Goal: Entertainment & Leisure: Browse casually

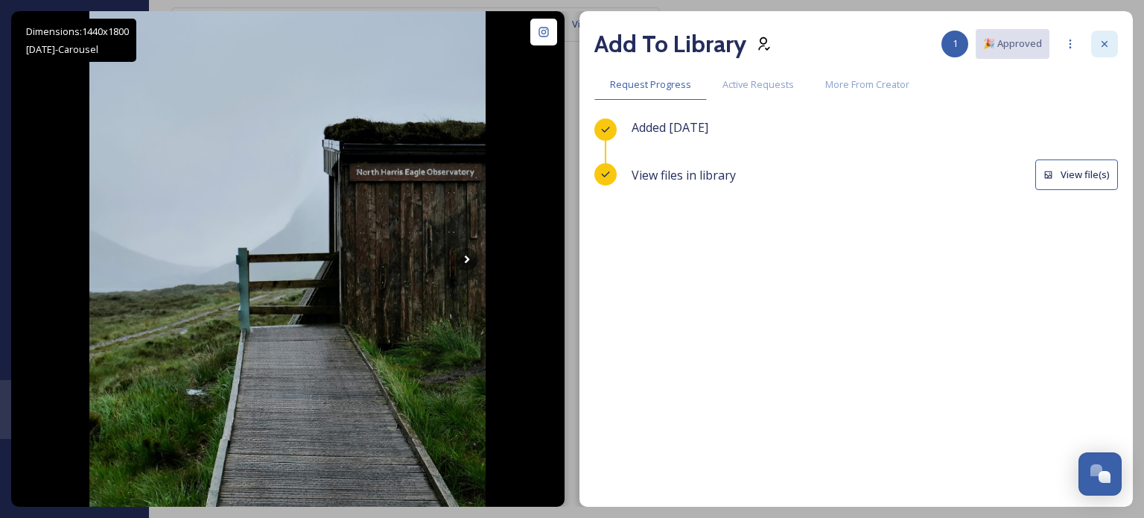
click at [1108, 43] on icon at bounding box center [1105, 44] width 12 height 12
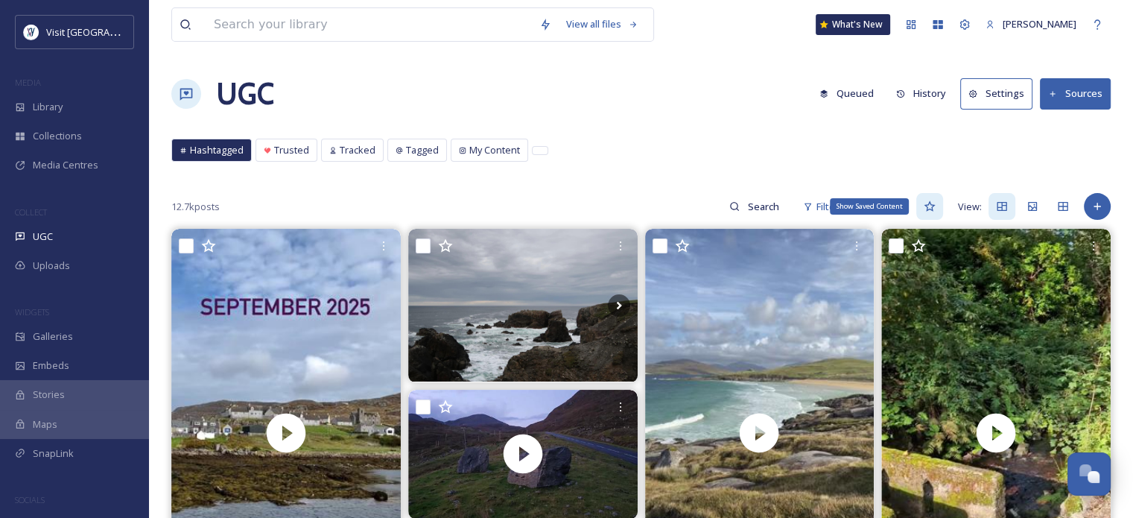
click at [931, 205] on icon at bounding box center [929, 206] width 12 height 12
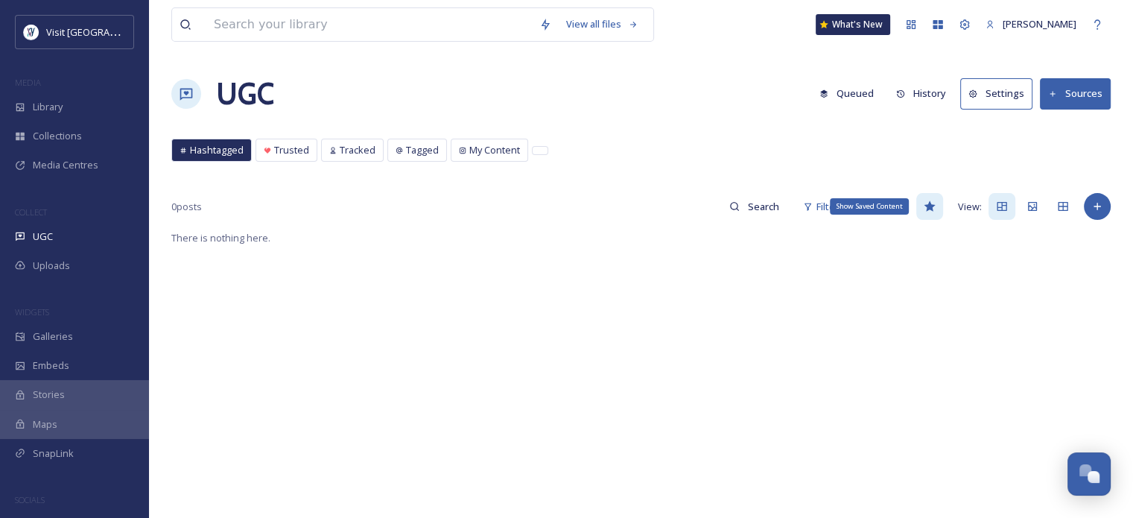
click at [928, 205] on icon at bounding box center [928, 206] width 11 height 10
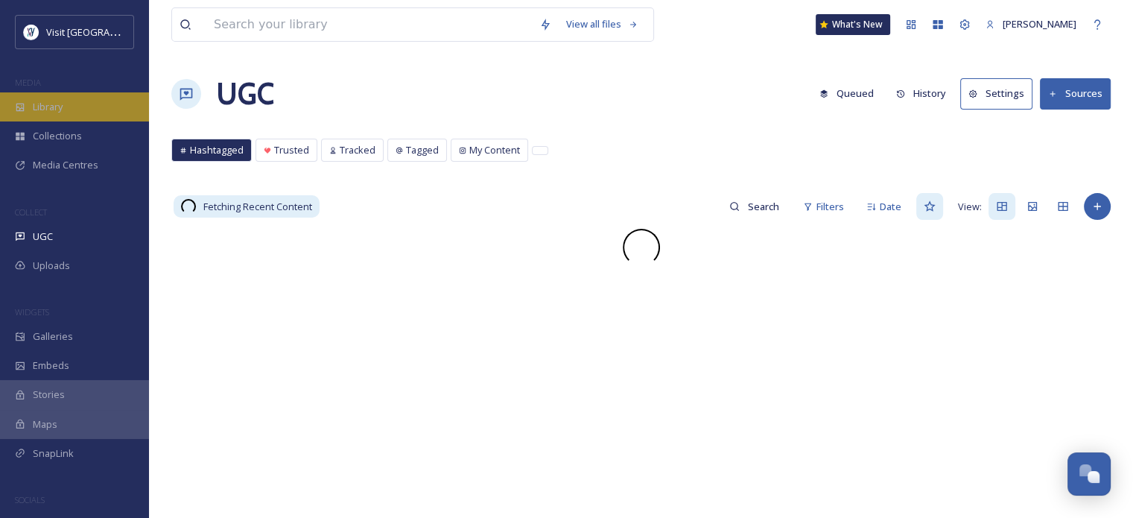
click at [40, 109] on span "Library" at bounding box center [48, 107] width 30 height 14
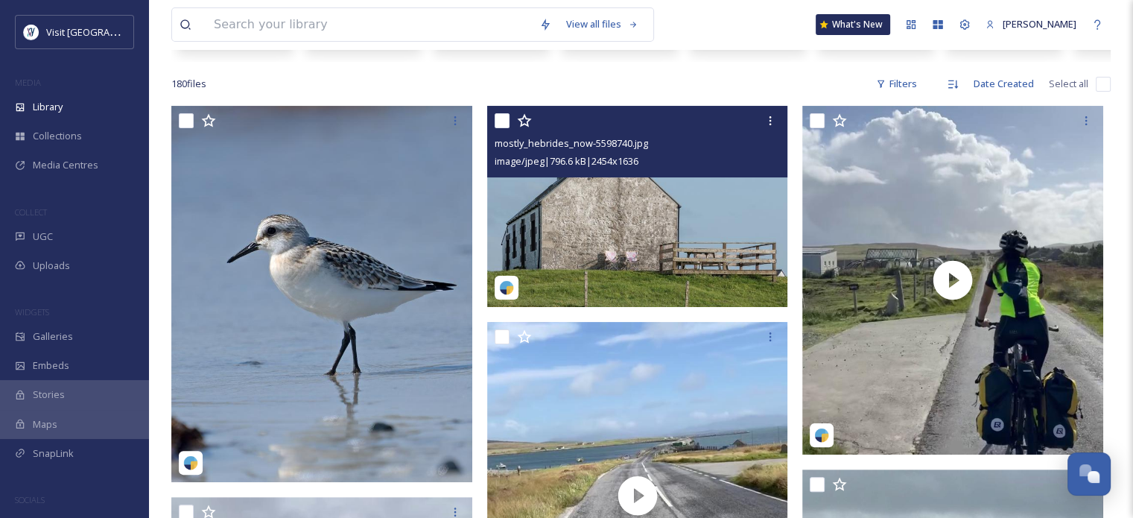
scroll to position [298, 0]
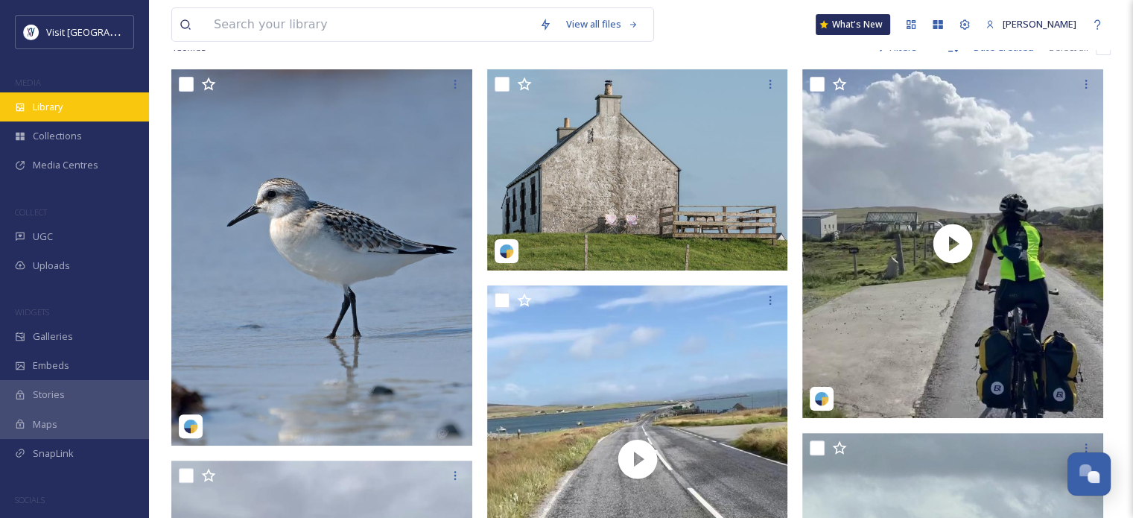
click at [64, 109] on div "Library" at bounding box center [74, 106] width 149 height 29
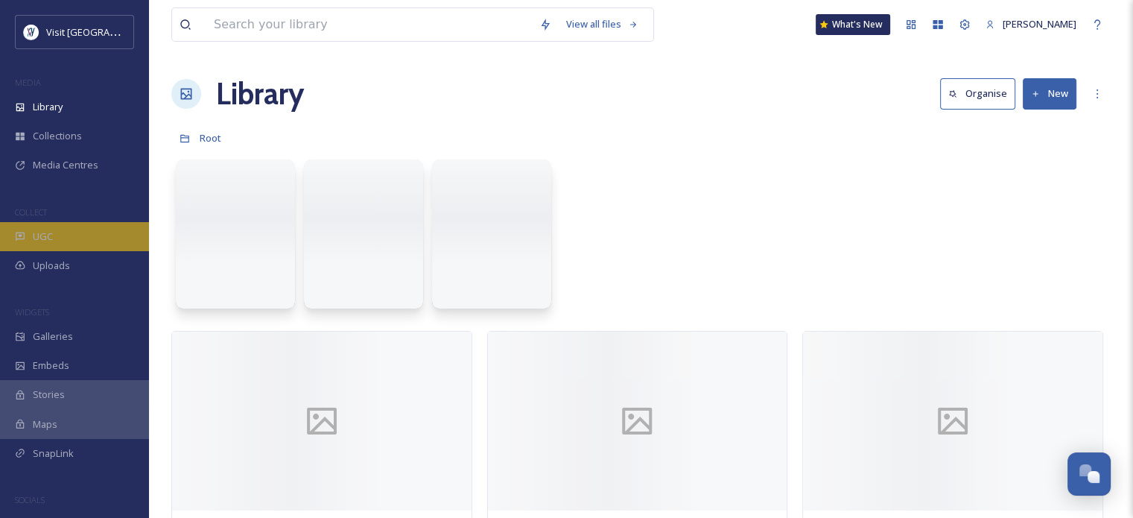
click at [50, 239] on span "UGC" at bounding box center [43, 236] width 20 height 14
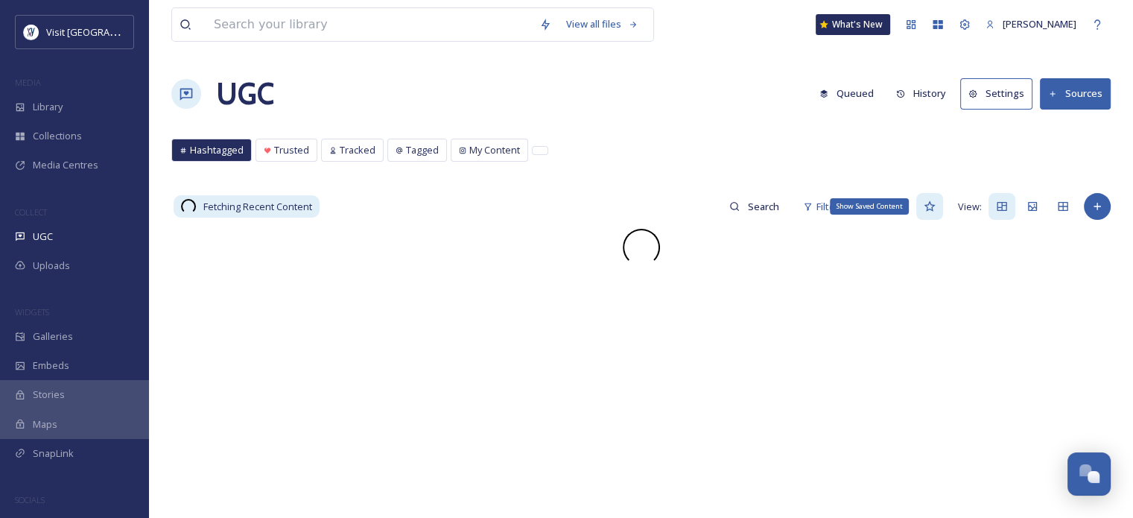
click at [929, 207] on icon at bounding box center [929, 206] width 12 height 12
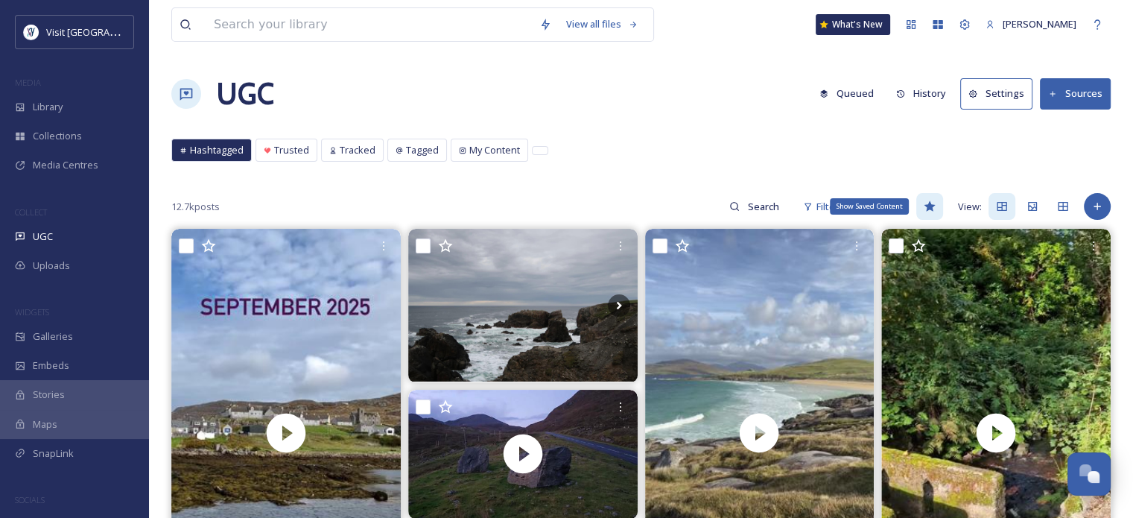
click at [929, 207] on icon at bounding box center [928, 206] width 11 height 10
click at [929, 206] on icon at bounding box center [929, 206] width 12 height 12
